Goal: Check status: Check status

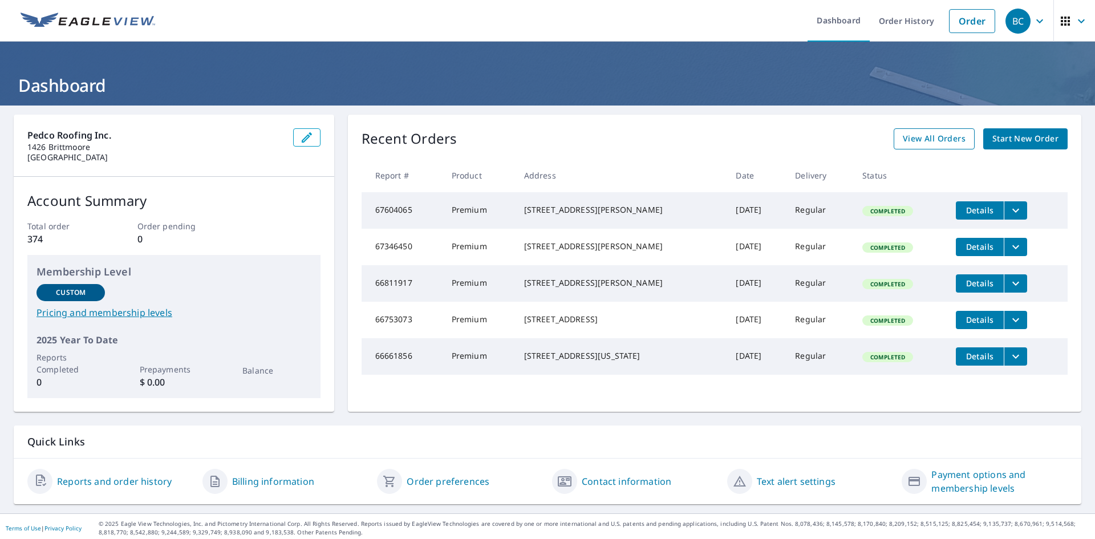
click at [925, 140] on span "View All Orders" at bounding box center [934, 139] width 63 height 14
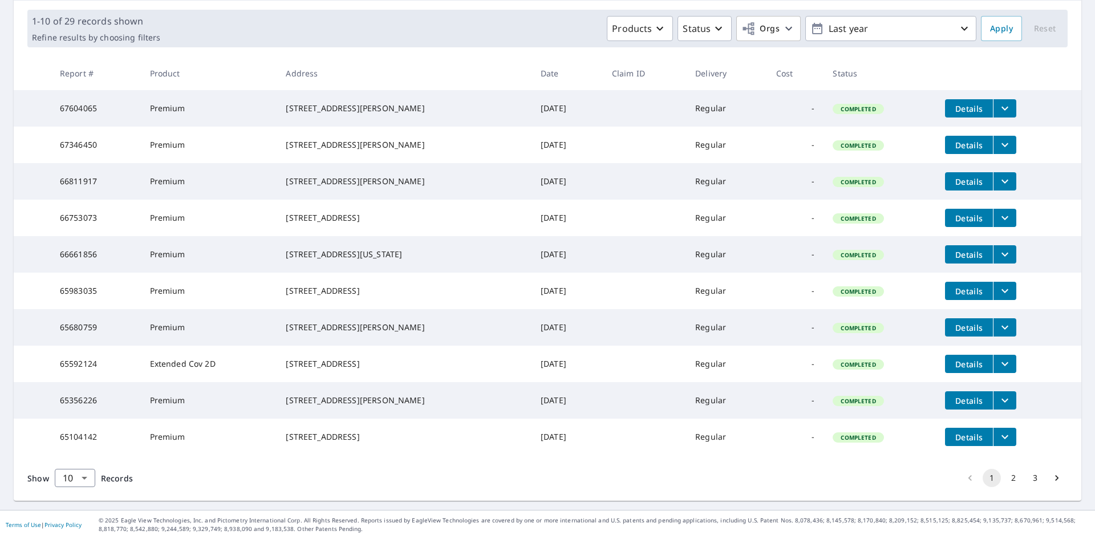
scroll to position [208, 0]
click at [85, 478] on body "BC BC Dashboard Order History Order BC Dashboard / Order History Order History …" at bounding box center [547, 269] width 1095 height 539
click at [78, 495] on li "50" at bounding box center [74, 494] width 40 height 21
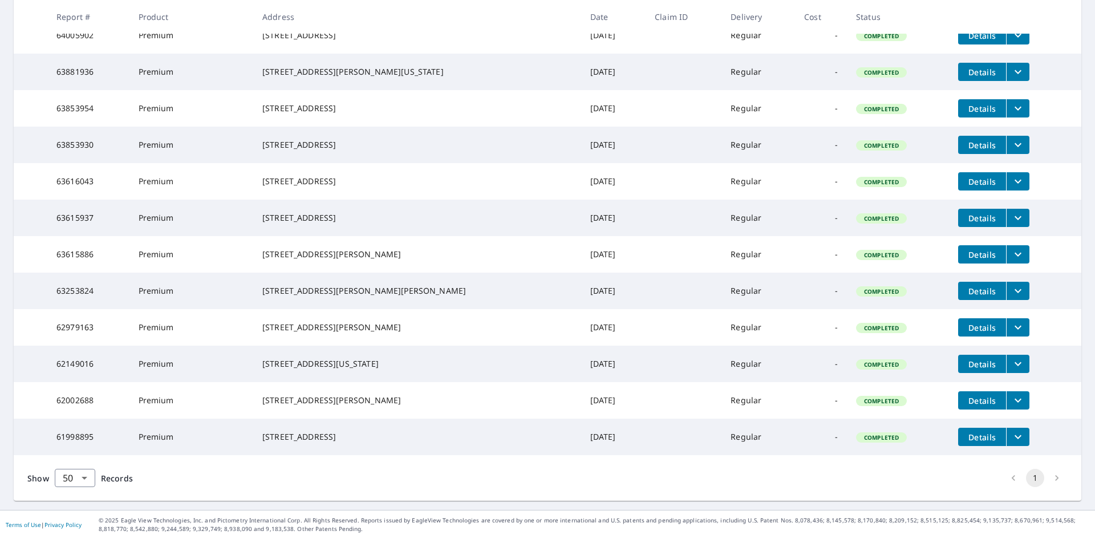
scroll to position [989, 0]
click at [80, 480] on body "BC BC Dashboard Order History Order BC Dashboard / Order History Order History …" at bounding box center [547, 269] width 1095 height 539
click at [69, 519] on li "100" at bounding box center [74, 515] width 40 height 21
click at [1051, 478] on li "pagination navigation" at bounding box center [1057, 478] width 22 height 18
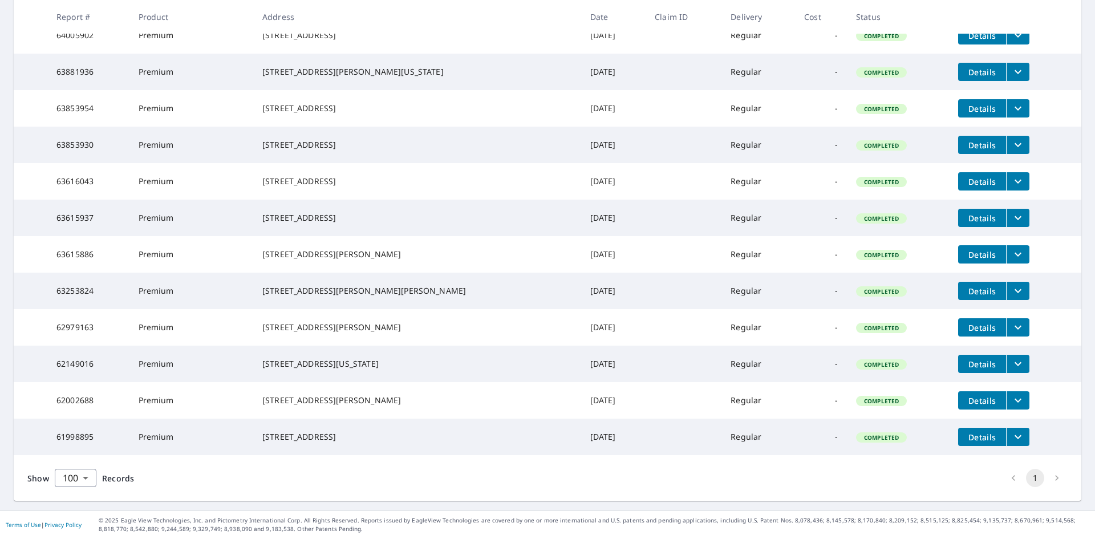
click at [1048, 478] on li "pagination navigation" at bounding box center [1057, 478] width 22 height 18
click at [1026, 479] on button "1" at bounding box center [1035, 478] width 18 height 18
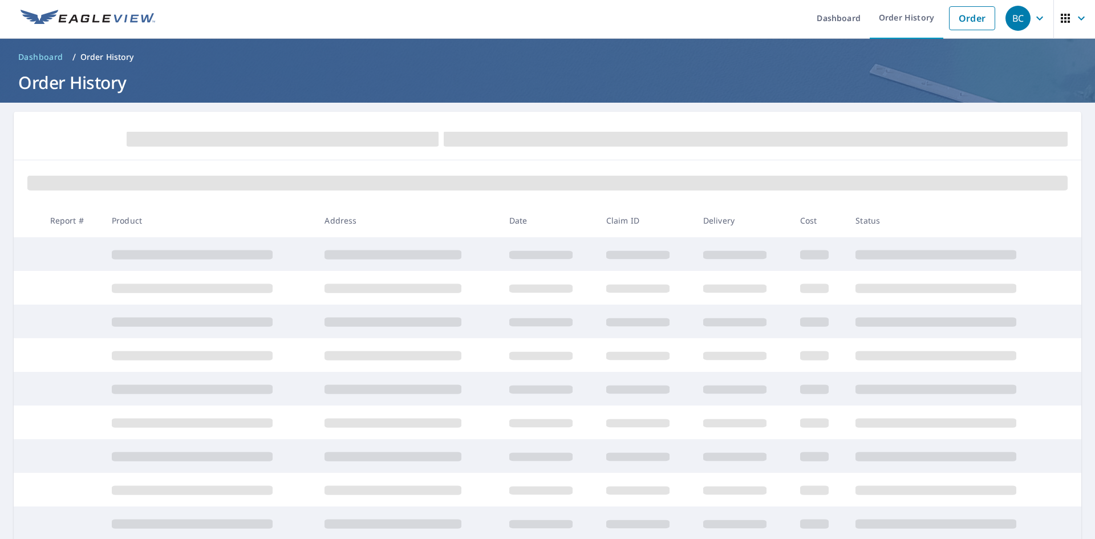
scroll to position [0, 0]
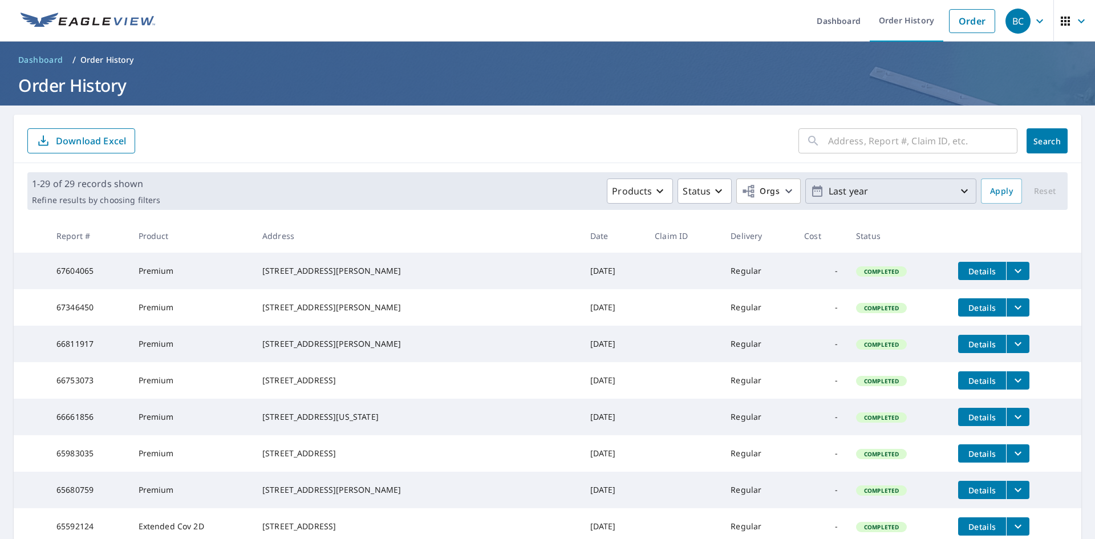
click at [958, 190] on icon "button" at bounding box center [965, 191] width 14 height 14
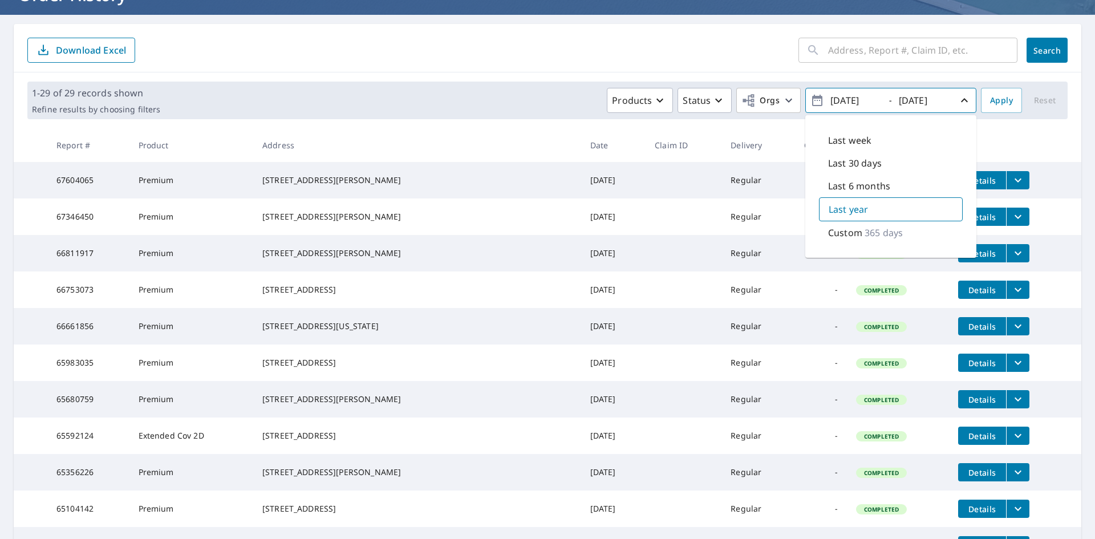
scroll to position [91, 0]
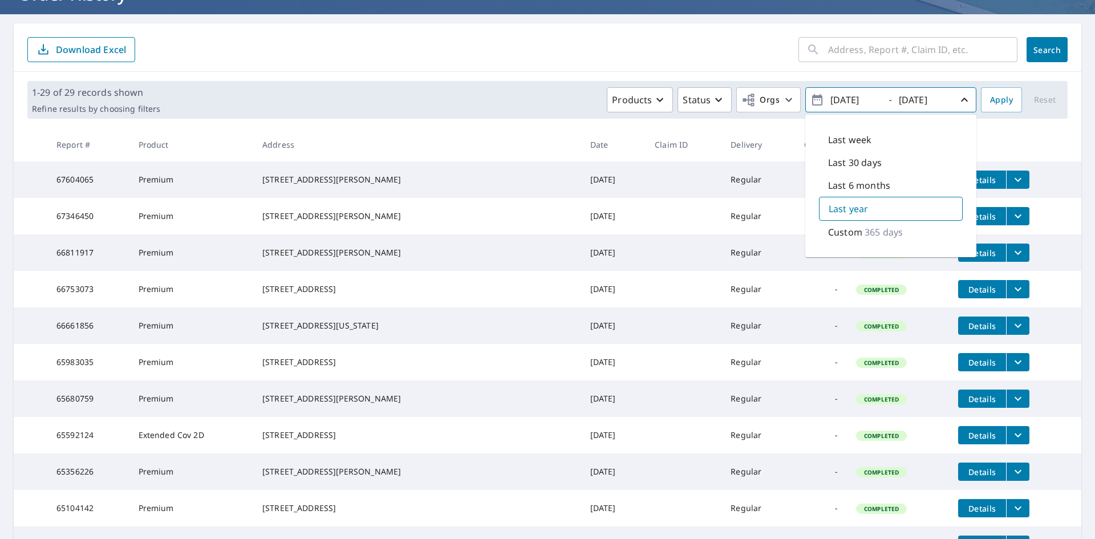
click at [844, 231] on p "Custom" at bounding box center [845, 232] width 34 height 14
click at [814, 48] on div "​" at bounding box center [908, 49] width 219 height 25
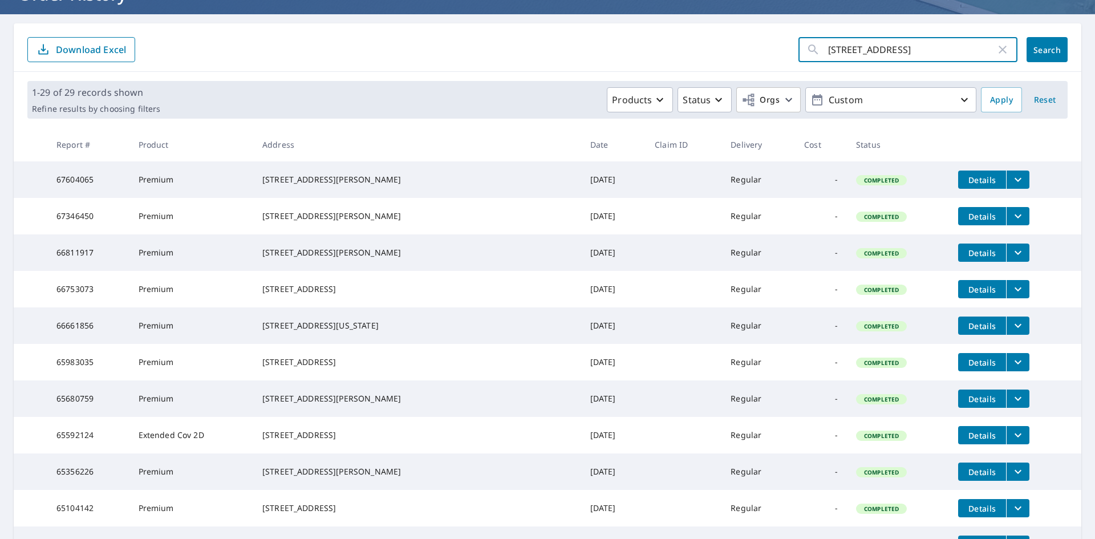
type input "[STREET_ADDRESS]"
click at [1043, 51] on span "Search" at bounding box center [1047, 49] width 23 height 11
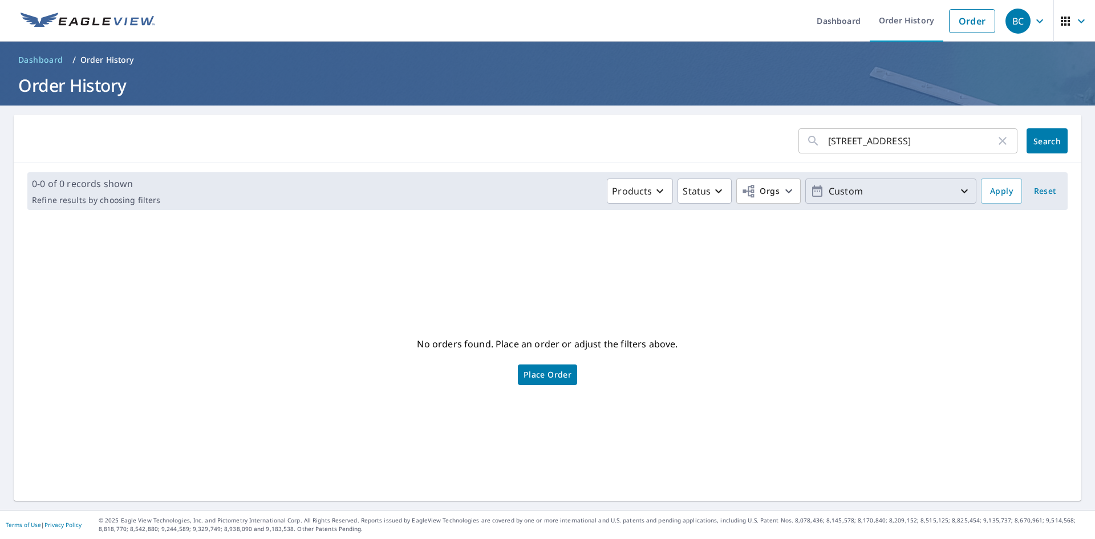
click at [958, 191] on icon "button" at bounding box center [965, 191] width 14 height 14
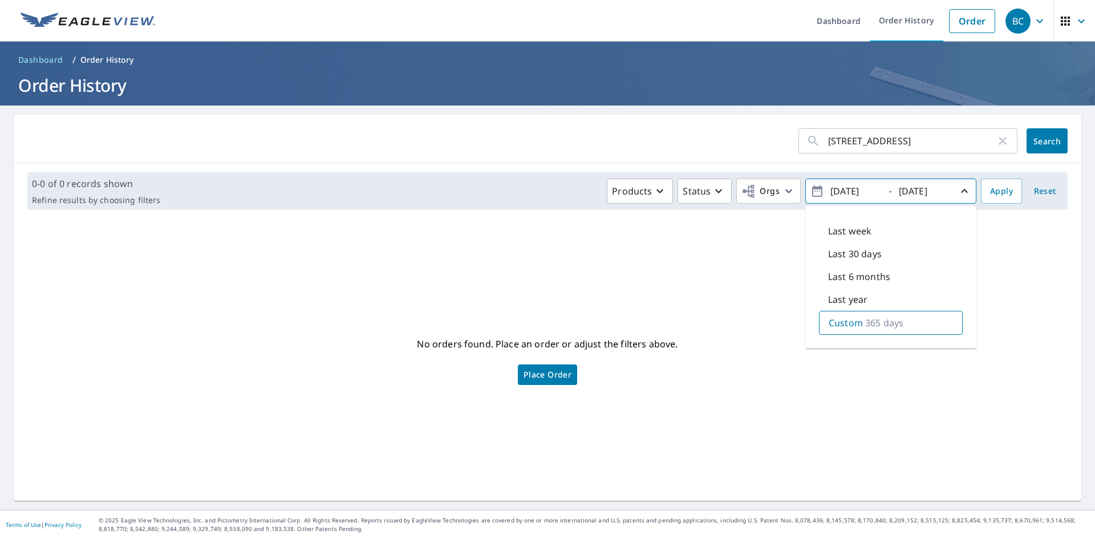
click at [565, 285] on div "No orders found. Place an order or adjust the filters above. Place Order" at bounding box center [548, 360] width 1050 height 264
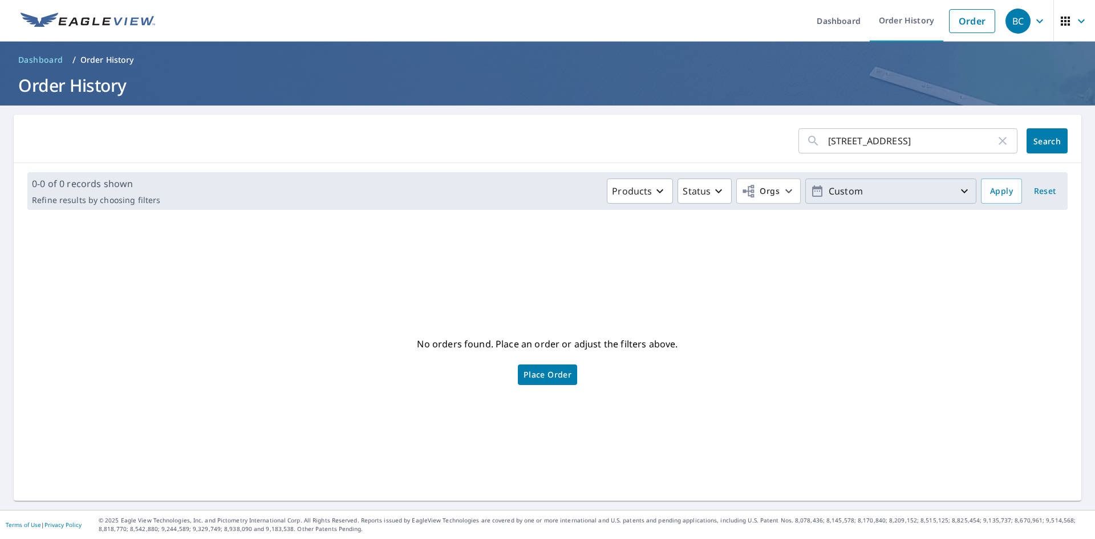
click at [1036, 140] on span "Search" at bounding box center [1047, 141] width 23 height 11
